Goal: Information Seeking & Learning: Check status

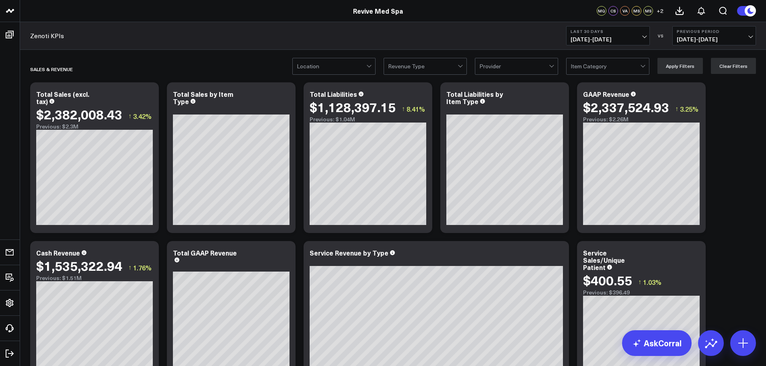
click at [462, 67] on div at bounding box center [461, 66] width 7 height 16
click at [752, 37] on button "Previous Period [DATE] - [DATE]" at bounding box center [714, 35] width 84 height 19
click at [715, 69] on link "MoM" at bounding box center [714, 68] width 83 height 15
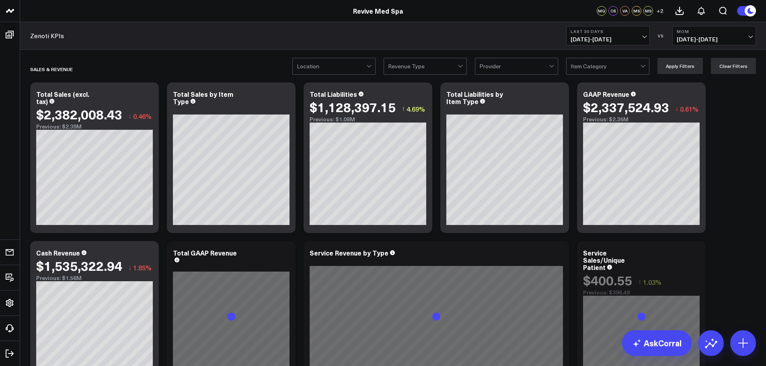
click at [750, 36] on span "[DATE] - [DATE]" at bounding box center [714, 39] width 75 height 6
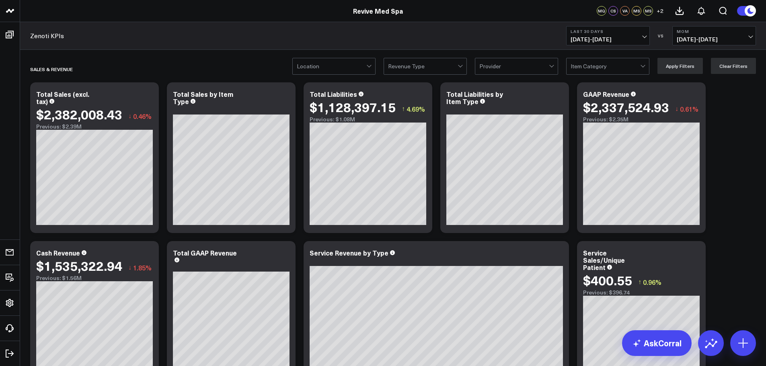
click at [644, 37] on span "[DATE] - [DATE]" at bounding box center [608, 39] width 75 height 6
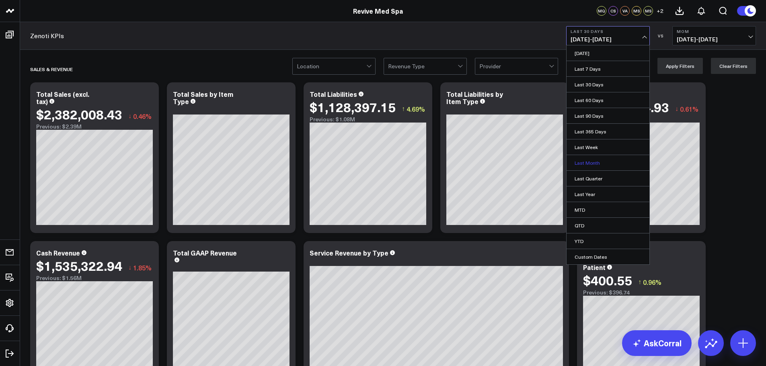
click at [593, 163] on link "Last Month" at bounding box center [608, 162] width 83 height 15
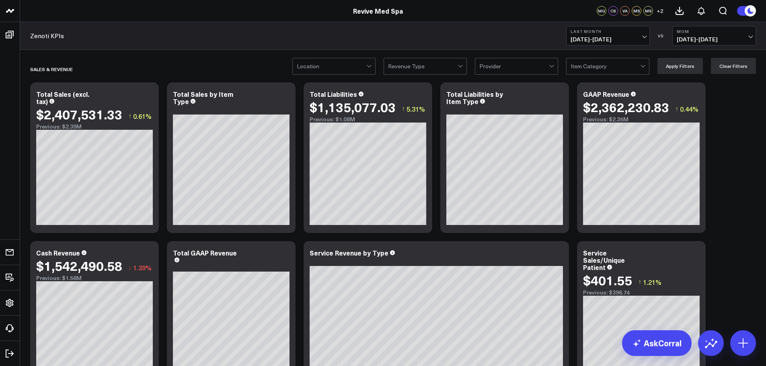
click at [371, 66] on div at bounding box center [369, 65] width 4 height 4
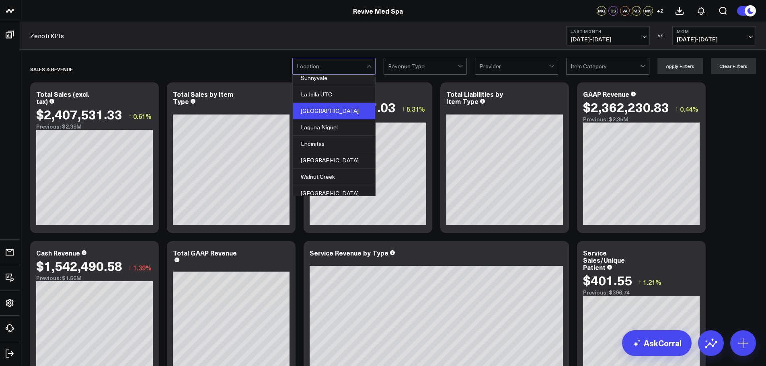
scroll to position [77, 0]
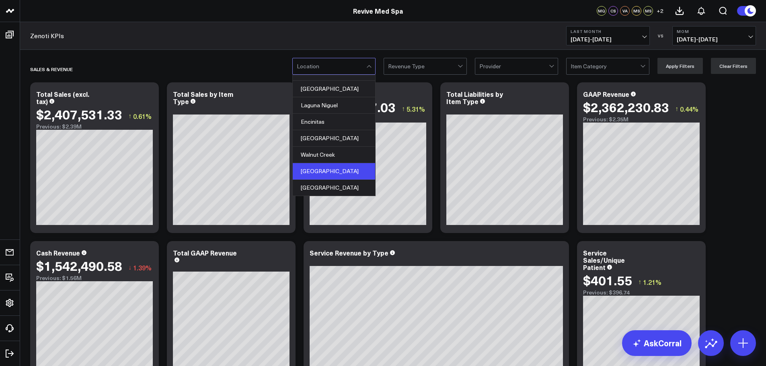
click at [325, 172] on div "[GEOGRAPHIC_DATA]" at bounding box center [334, 171] width 82 height 16
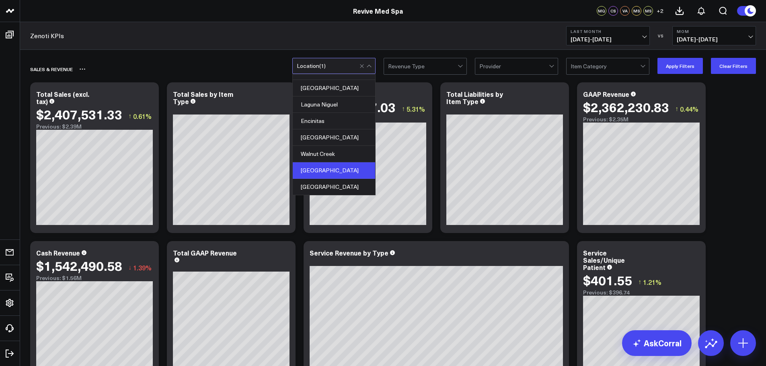
click at [205, 72] on div "SALES & REVENUE" at bounding box center [346, 69] width 633 height 18
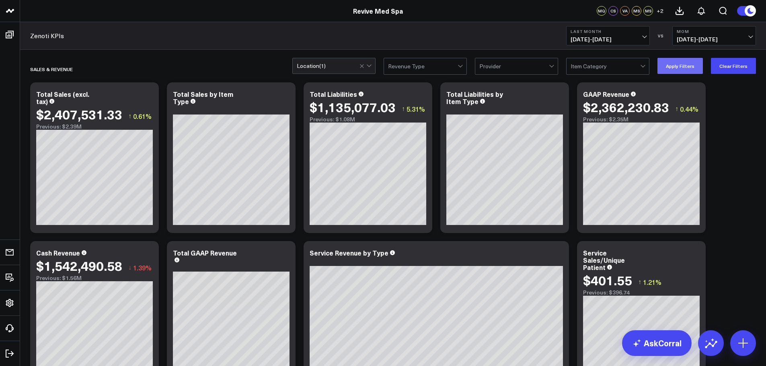
click at [678, 69] on button "Apply Filters" at bounding box center [679, 66] width 45 height 16
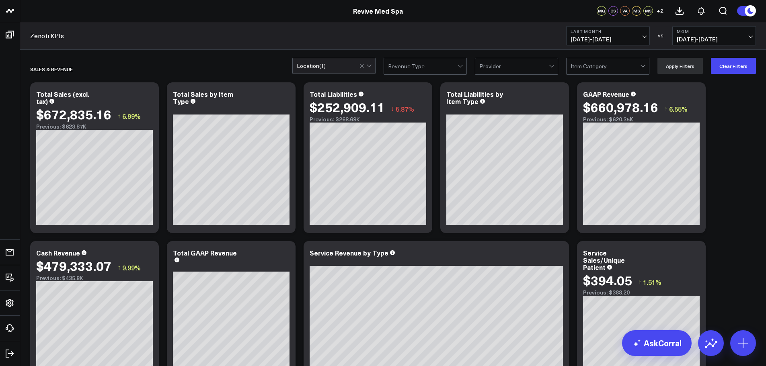
click at [645, 37] on span "[DATE] - [DATE]" at bounding box center [608, 39] width 75 height 6
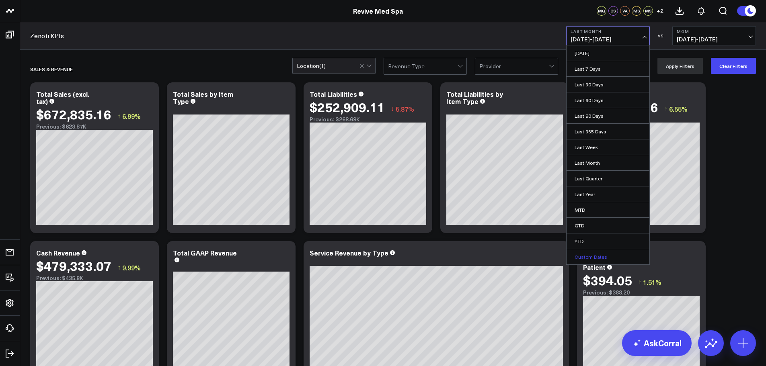
click at [588, 256] on link "Custom Dates" at bounding box center [608, 256] width 83 height 15
select select "9"
select select "2025"
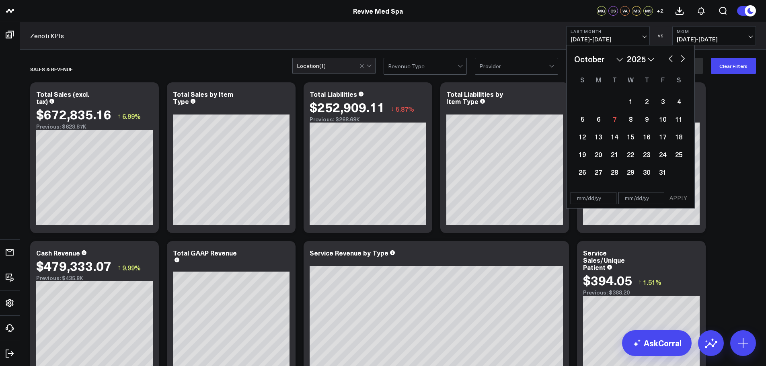
click at [620, 61] on select "January February March April May June July August September October November De…" at bounding box center [598, 59] width 49 height 12
select select "7"
select select "2025"
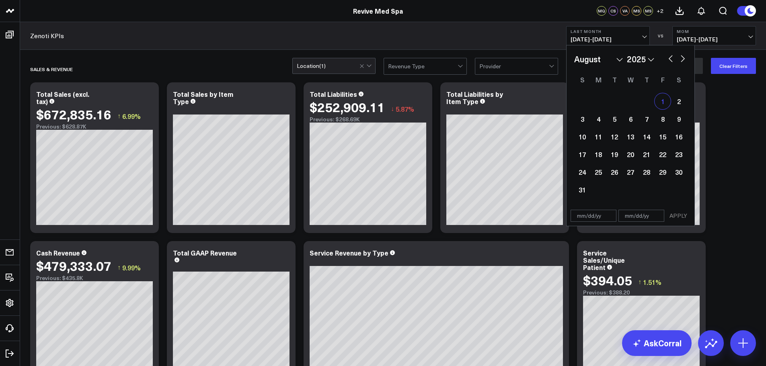
click at [663, 101] on div "1" at bounding box center [663, 101] width 16 height 16
type input "[DATE]"
select select "7"
select select "2025"
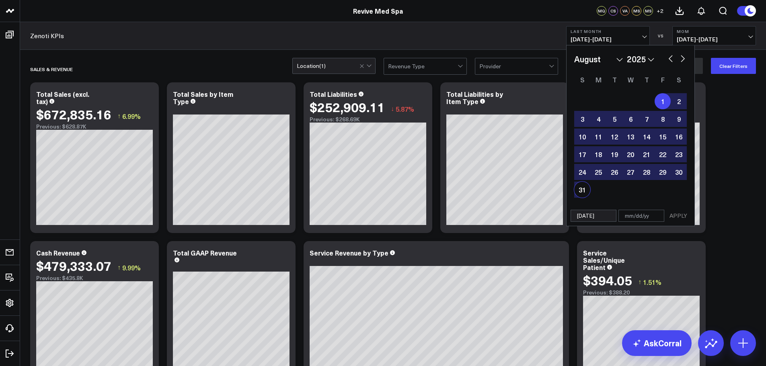
click at [577, 191] on div "31" at bounding box center [582, 190] width 16 height 16
type input "[DATE]"
select select "7"
select select "2025"
click at [677, 216] on button "APPLY" at bounding box center [678, 216] width 24 height 12
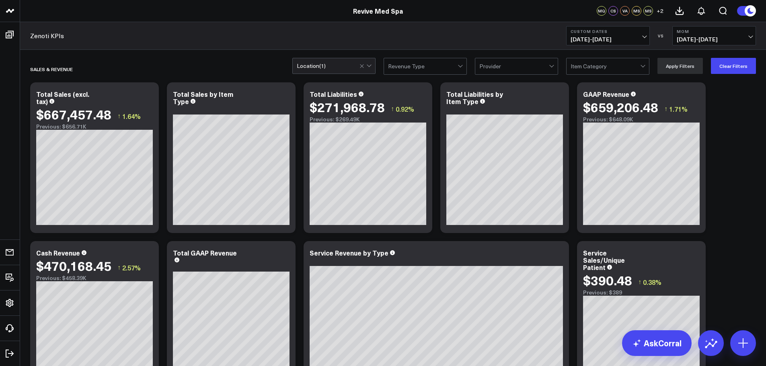
click at [373, 67] on div at bounding box center [366, 65] width 14 height 15
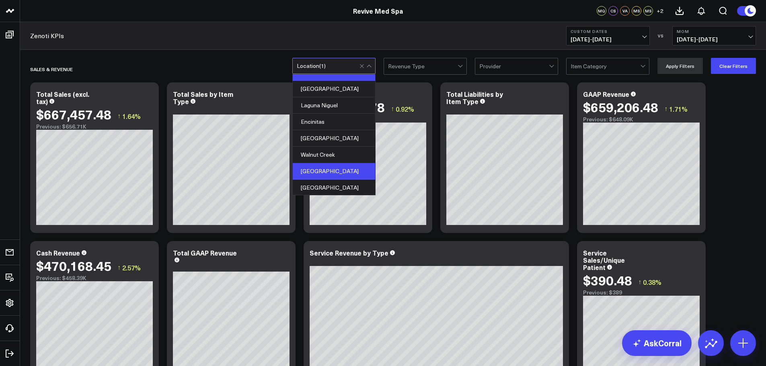
scroll to position [77, 0]
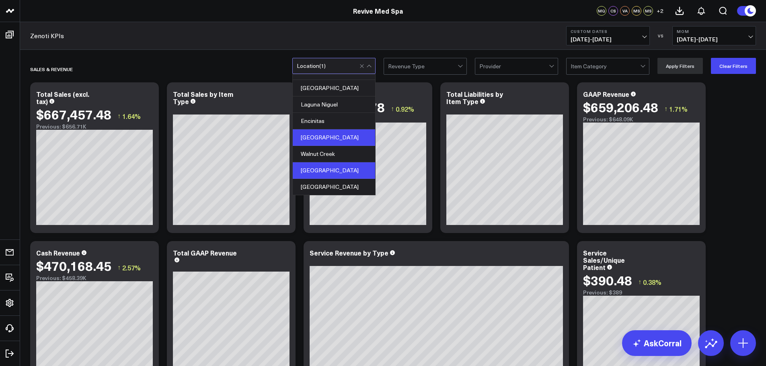
click at [328, 139] on div "[GEOGRAPHIC_DATA]" at bounding box center [334, 137] width 82 height 16
click at [333, 165] on div "[GEOGRAPHIC_DATA]" at bounding box center [334, 170] width 82 height 16
click at [669, 66] on button "Apply Filters" at bounding box center [679, 66] width 45 height 16
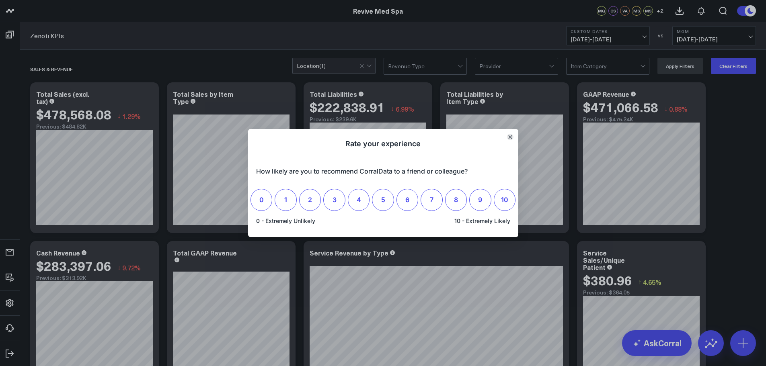
click at [507, 138] on button "Close" at bounding box center [510, 137] width 6 height 6
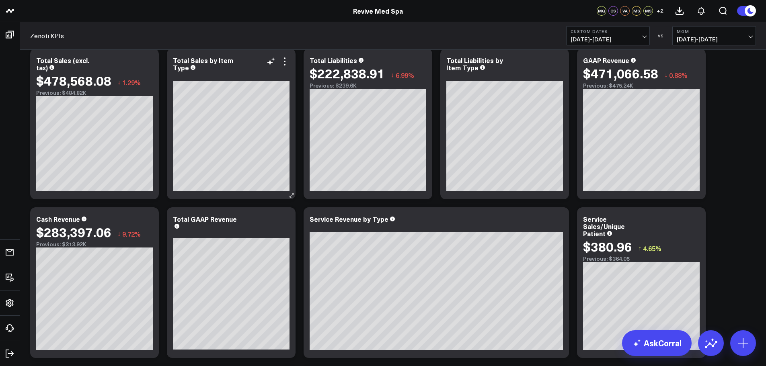
scroll to position [40, 0]
